Goal: Information Seeking & Learning: Learn about a topic

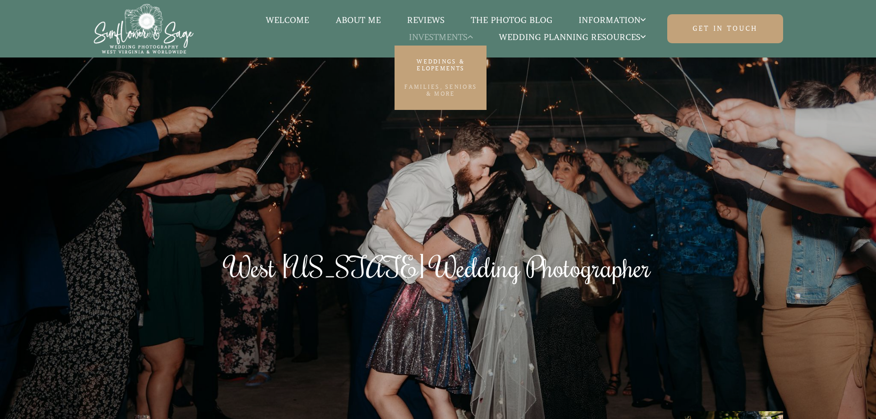
click at [452, 82] on link "Families, Seniors & More" at bounding box center [441, 90] width 92 height 25
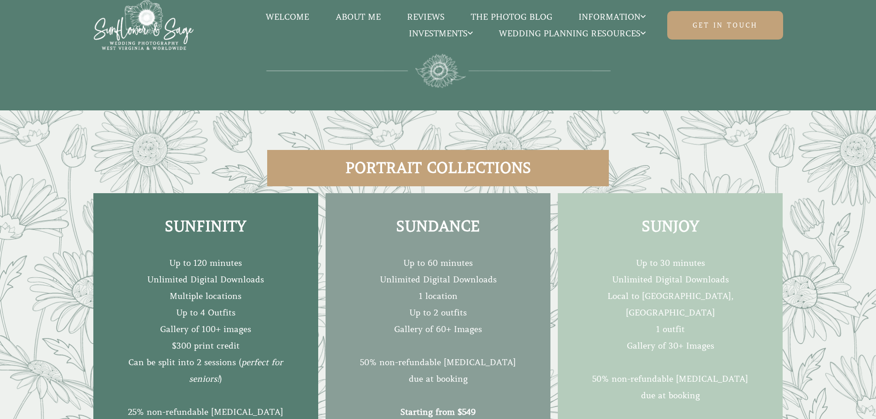
scroll to position [1379, 0]
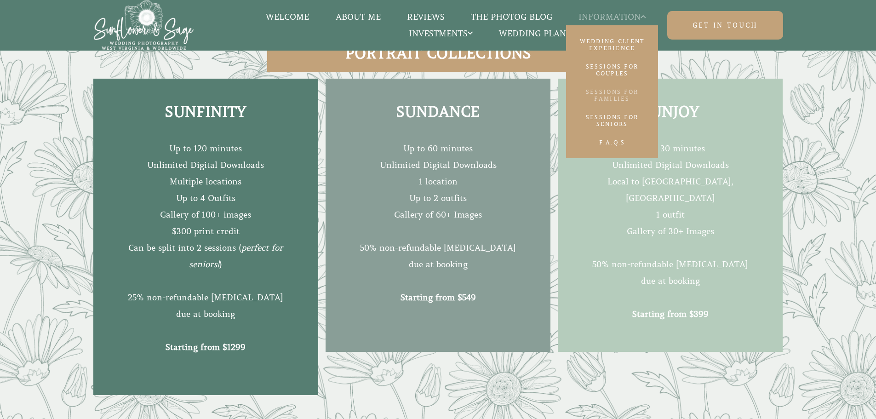
click at [628, 92] on link "Sessions for Families" at bounding box center [612, 95] width 92 height 25
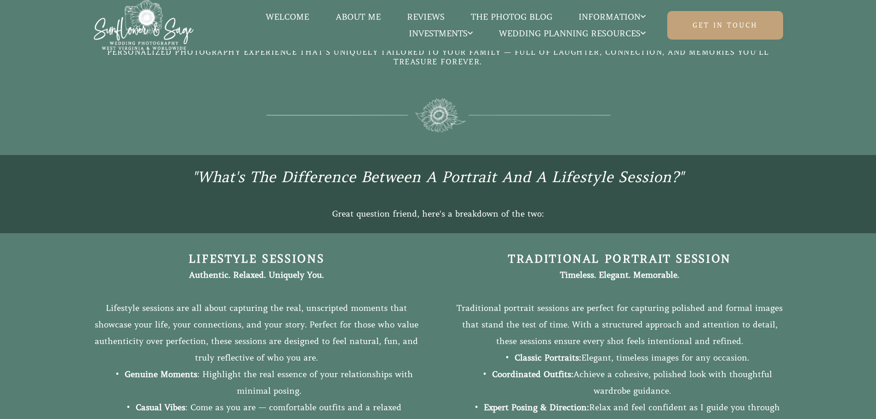
scroll to position [782, 0]
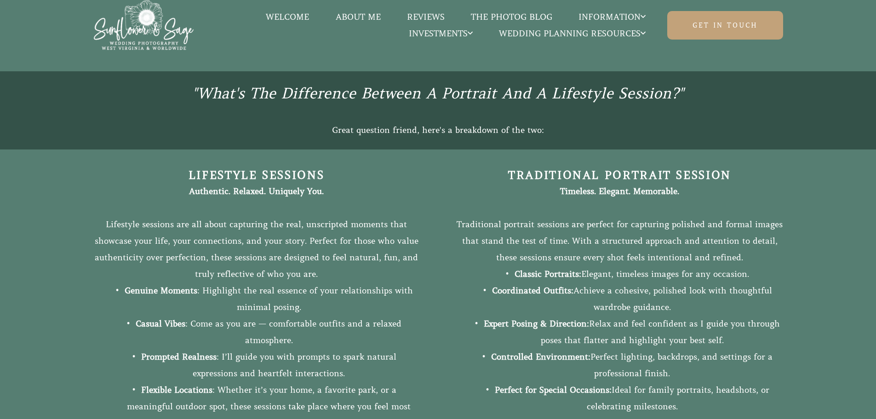
click at [359, 12] on link "About Me" at bounding box center [357, 17] width 71 height 12
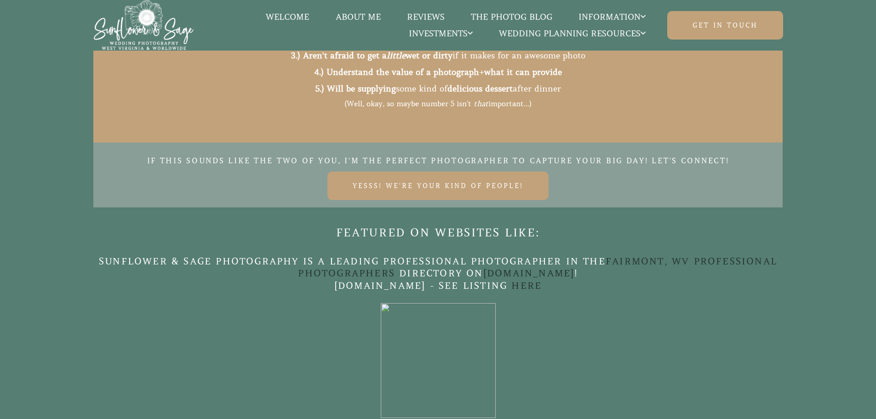
scroll to position [3908, 0]
